Goal: Purchase product/service

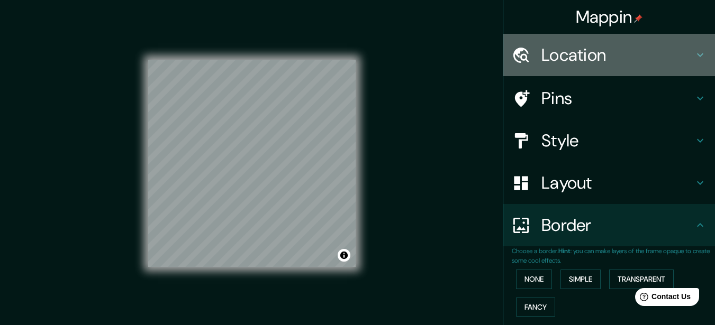
click at [573, 54] on h4 "Location" at bounding box center [617, 54] width 152 height 21
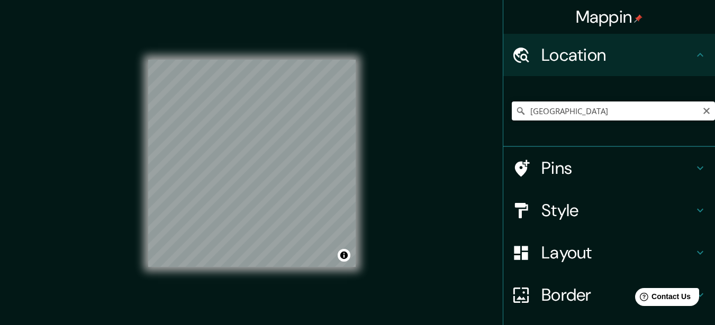
click at [567, 104] on input "[GEOGRAPHIC_DATA]" at bounding box center [613, 111] width 203 height 19
click at [569, 109] on input "[GEOGRAPHIC_DATA]" at bounding box center [613, 111] width 203 height 19
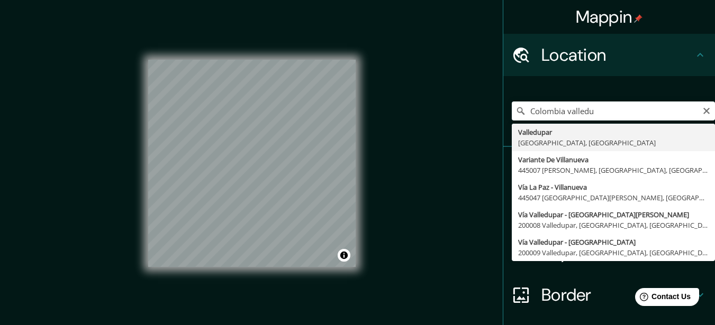
type input "Valledupar, [GEOGRAPHIC_DATA], [GEOGRAPHIC_DATA]"
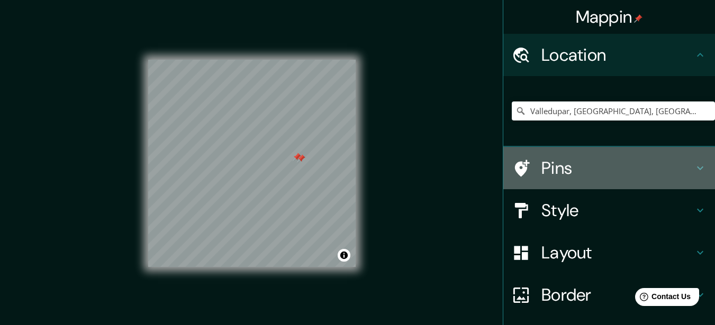
click at [551, 168] on h4 "Pins" at bounding box center [617, 168] width 152 height 21
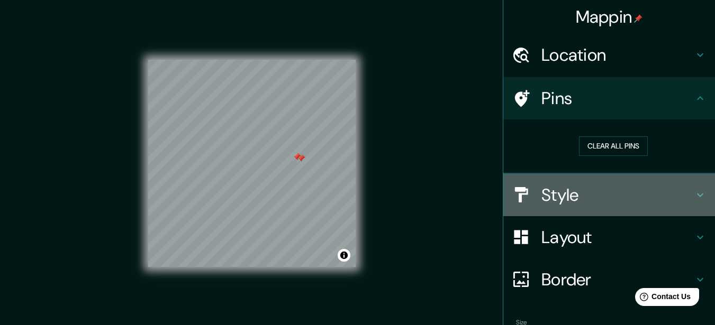
click at [566, 187] on h4 "Style" at bounding box center [617, 195] width 152 height 21
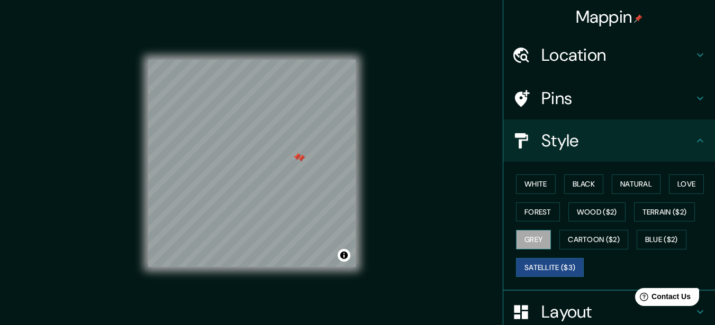
click at [527, 240] on button "Grey" at bounding box center [533, 240] width 35 height 20
click at [526, 189] on button "White" at bounding box center [536, 185] width 40 height 20
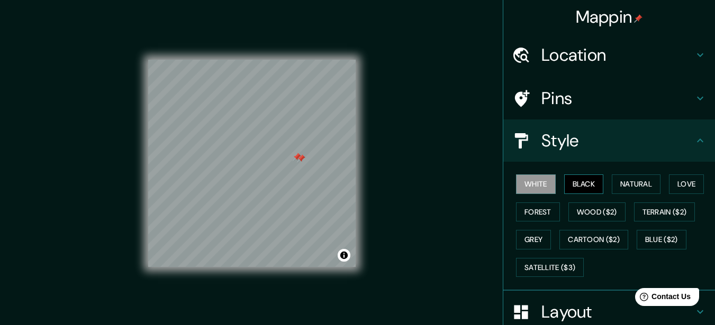
click at [569, 185] on button "Black" at bounding box center [584, 185] width 40 height 20
click at [581, 213] on button "Wood ($2)" at bounding box center [596, 213] width 57 height 20
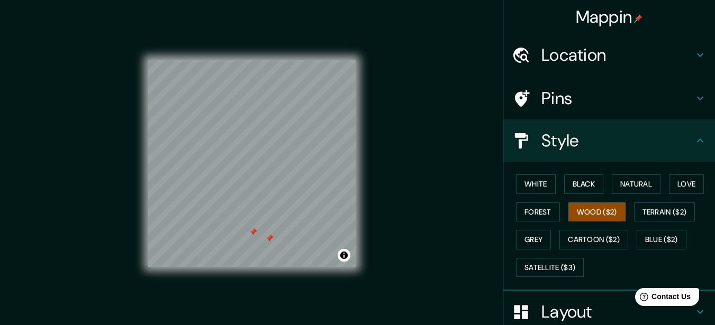
click at [267, 234] on div at bounding box center [269, 238] width 8 height 8
click at [252, 232] on div at bounding box center [253, 232] width 8 height 8
